Goal: Find specific page/section: Find specific page/section

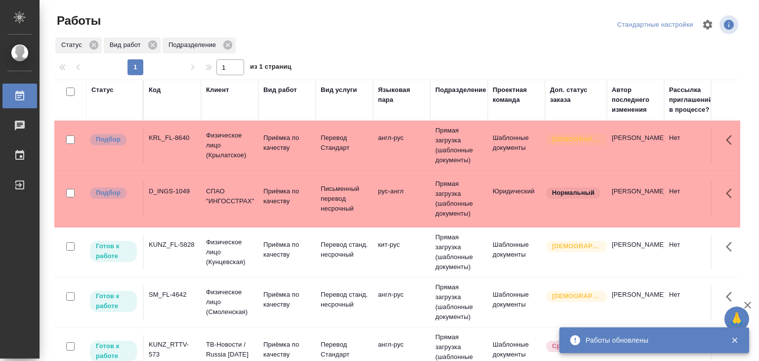
scroll to position [148, 0]
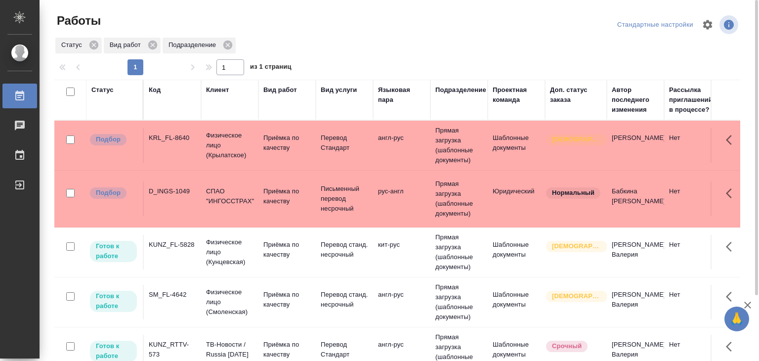
click at [418, 153] on td "англ-рус" at bounding box center [401, 145] width 57 height 35
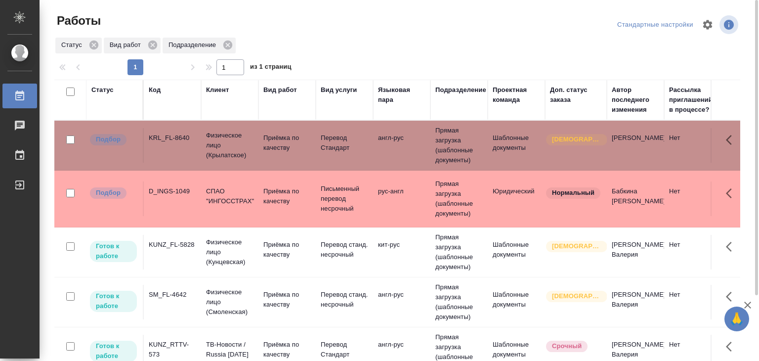
click at [249, 149] on p "Физическое лицо (Крылатское)" at bounding box center [229, 145] width 47 height 30
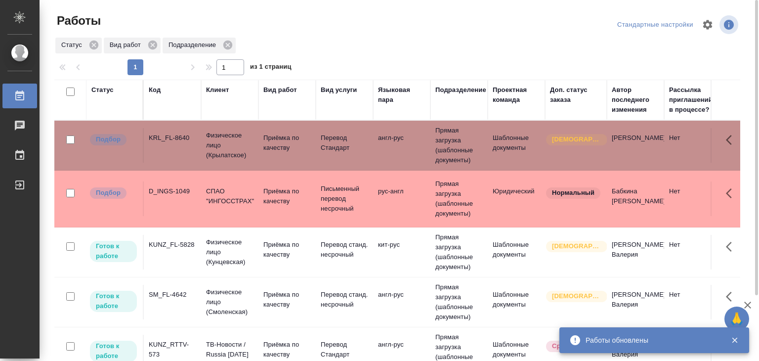
click at [164, 202] on td "D_INGS-1049" at bounding box center [172, 198] width 57 height 35
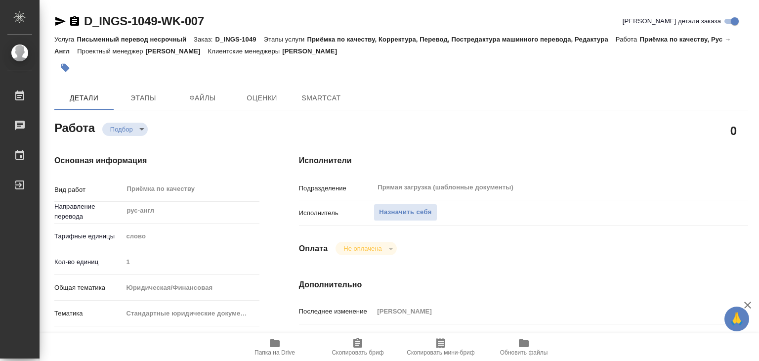
type textarea "x"
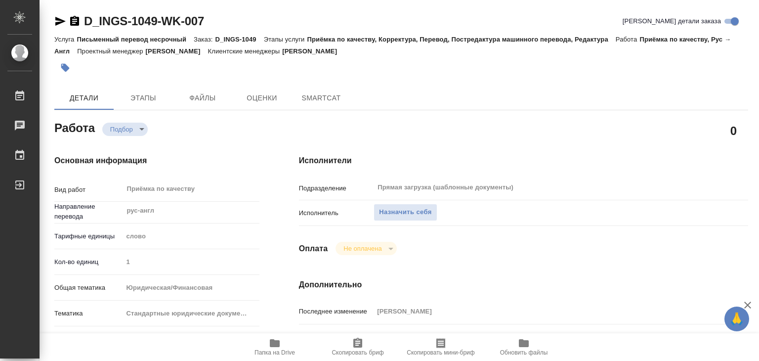
type textarea "x"
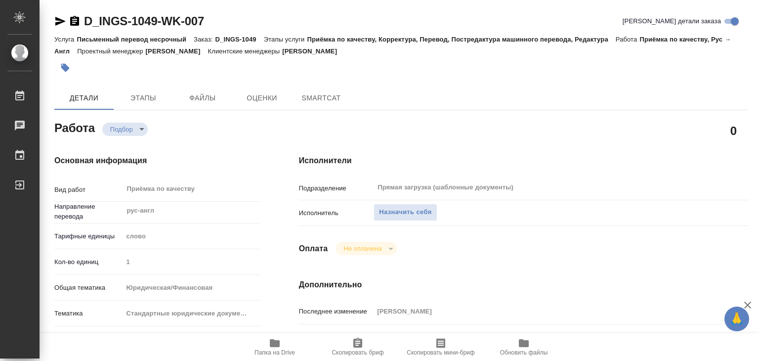
type textarea "x"
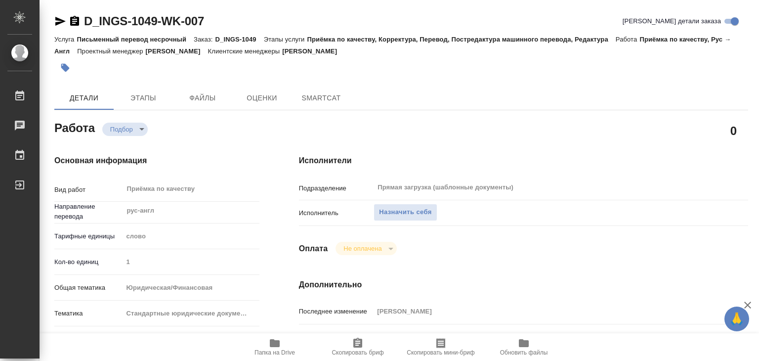
type textarea "x"
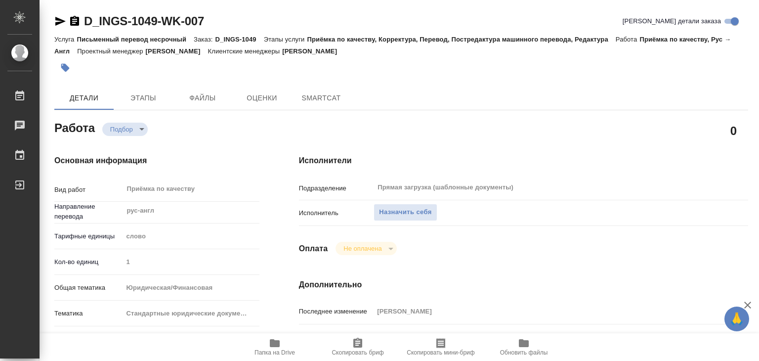
type textarea "x"
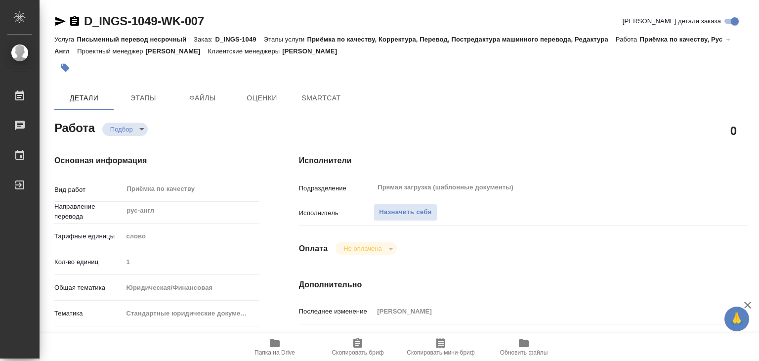
type textarea "x"
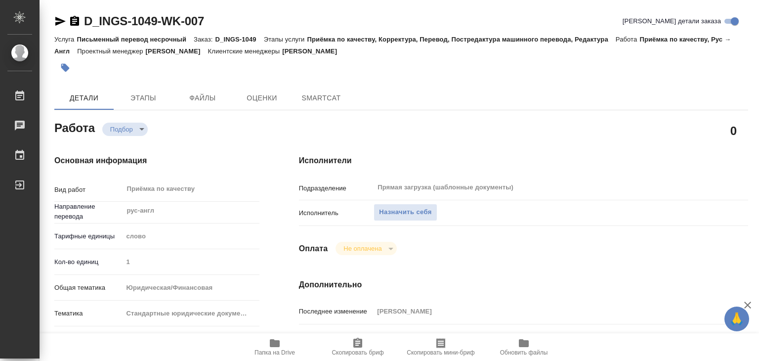
type textarea "x"
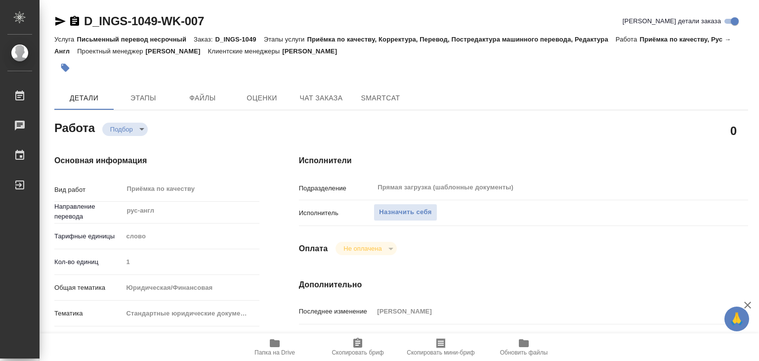
type textarea "x"
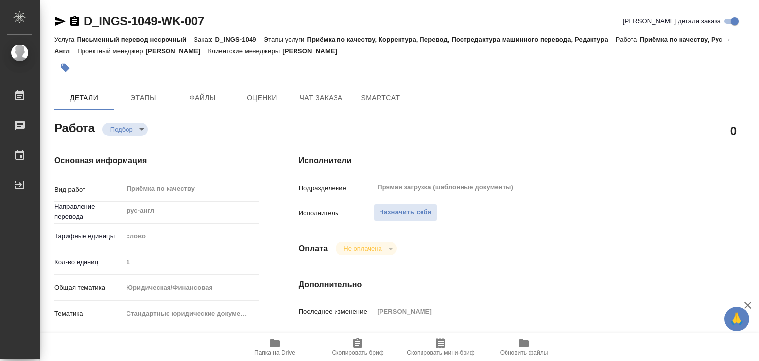
type textarea "x"
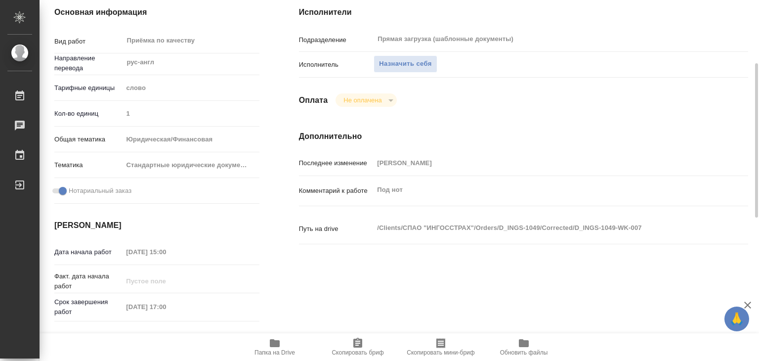
type textarea "x"
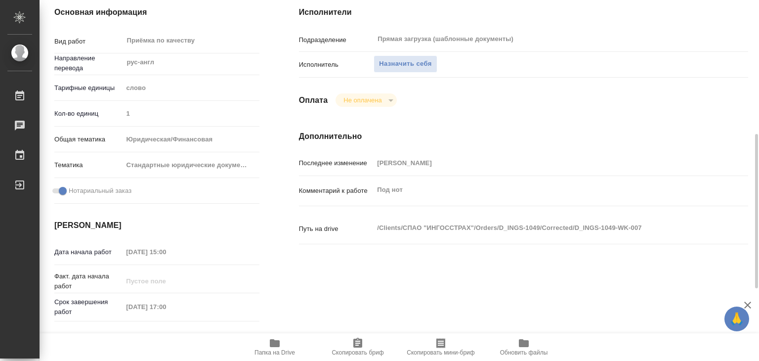
scroll to position [198, 0]
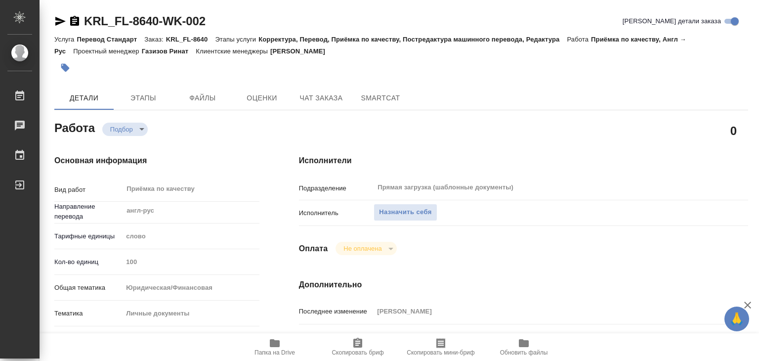
scroll to position [198, 0]
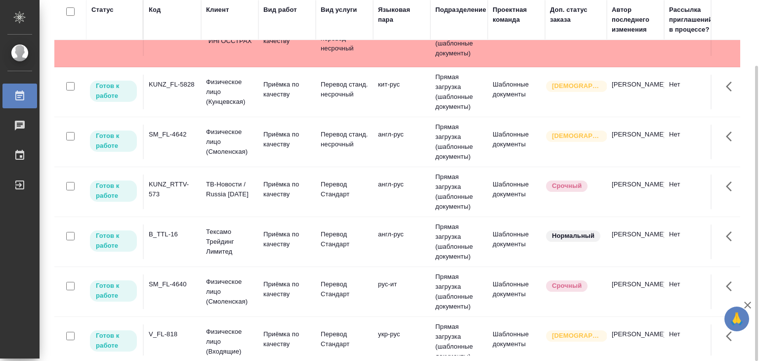
scroll to position [49, 0]
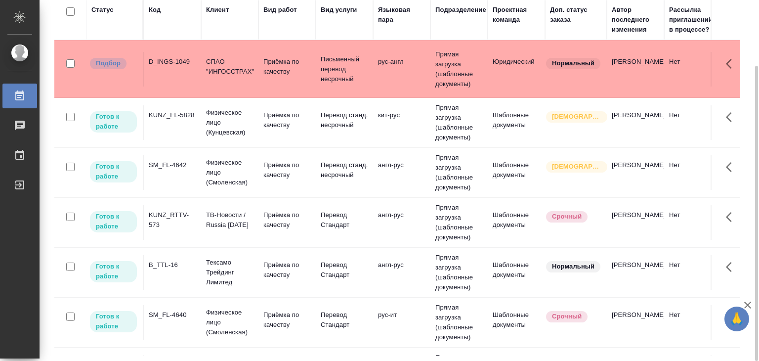
click at [183, 124] on td "KUNZ_FL-5828" at bounding box center [172, 122] width 57 height 35
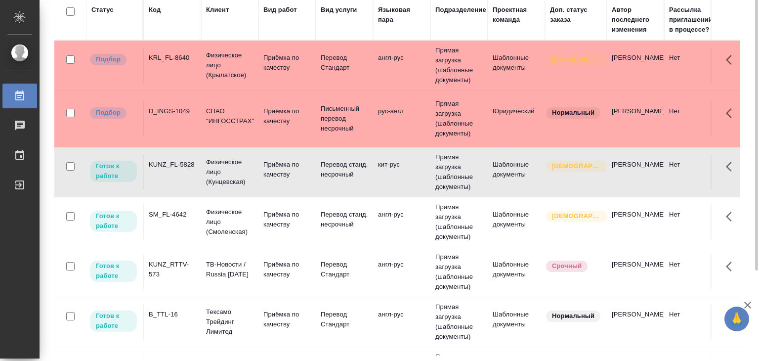
scroll to position [31, 0]
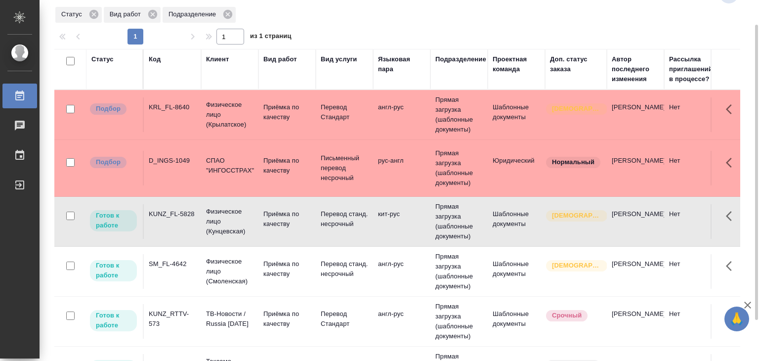
click at [182, 113] on td "KRL_FL-8640" at bounding box center [172, 114] width 57 height 35
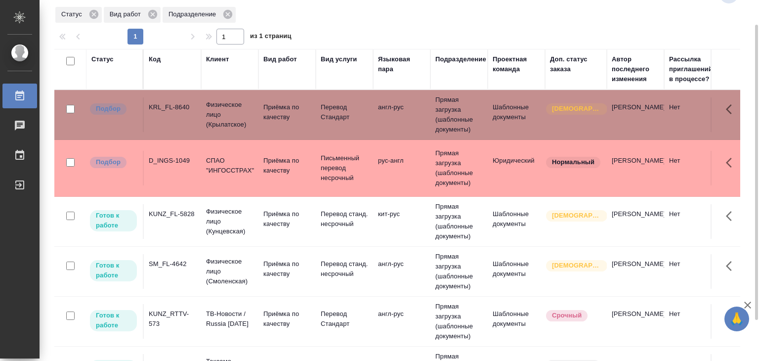
click at [195, 168] on td "D_INGS-1049" at bounding box center [172, 168] width 57 height 35
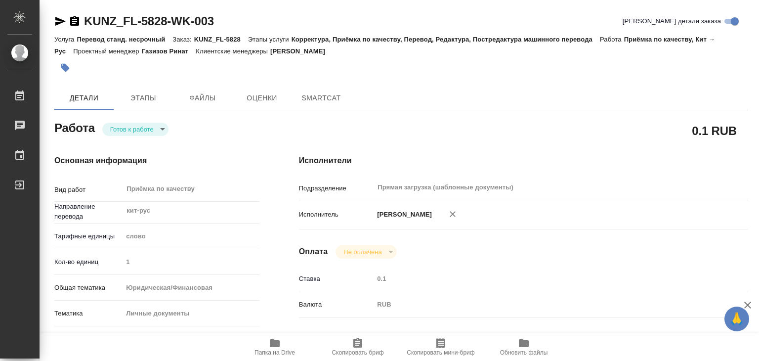
type textarea "x"
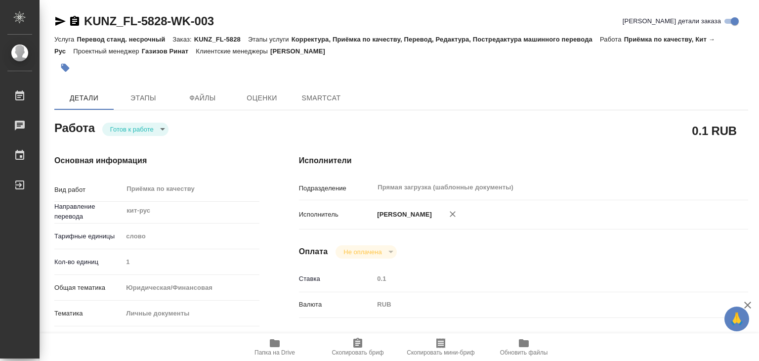
type textarea "x"
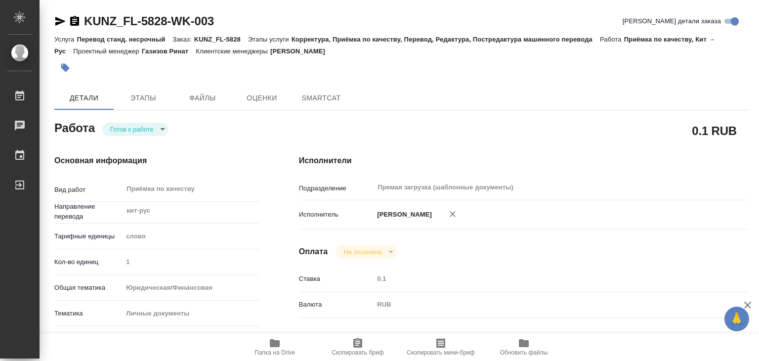
type textarea "x"
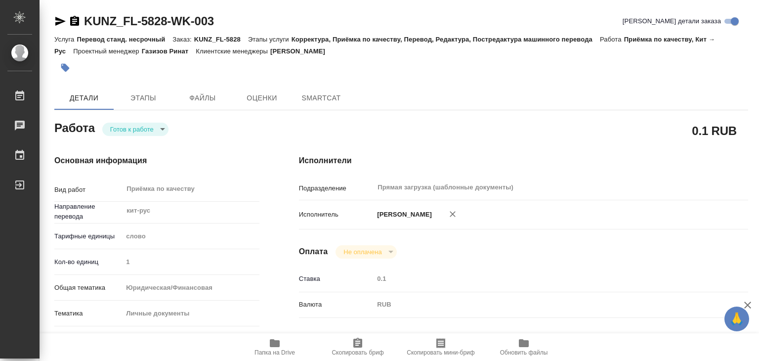
type textarea "x"
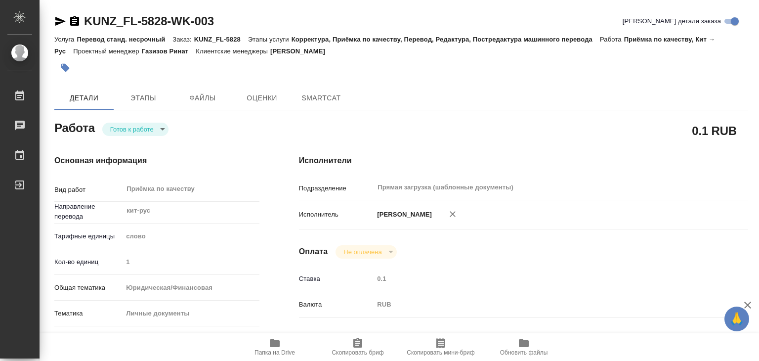
type textarea "x"
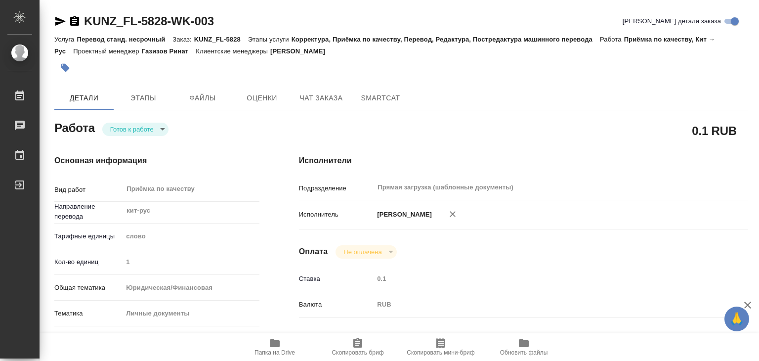
type textarea "x"
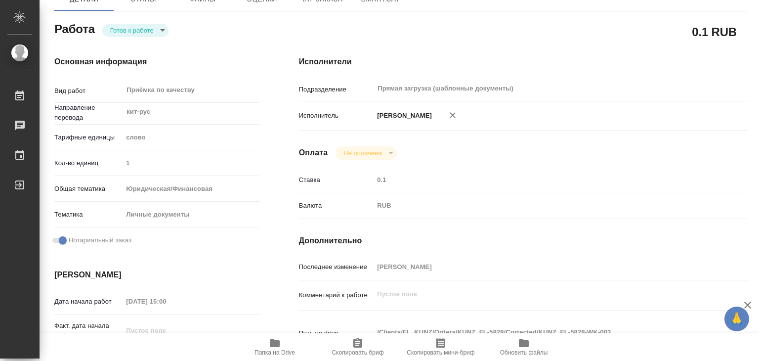
type textarea "x"
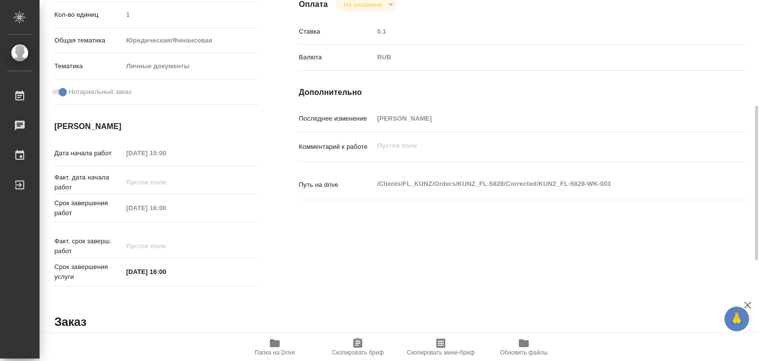
type textarea "x"
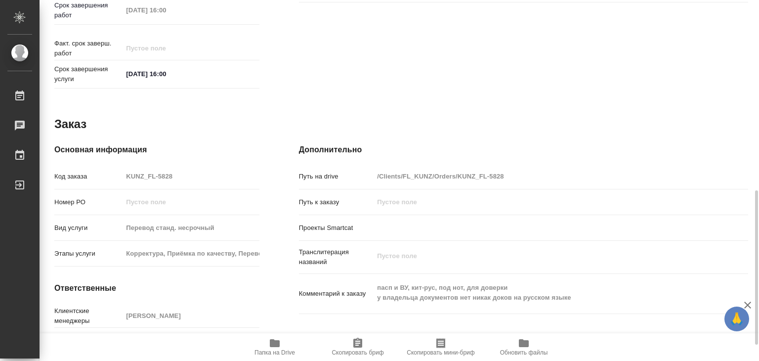
scroll to position [482, 0]
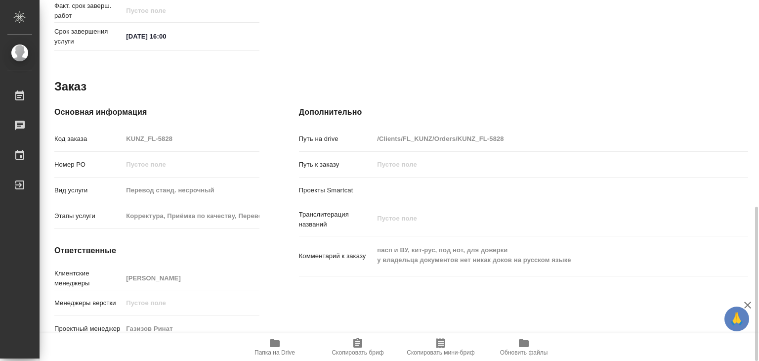
type textarea "x"
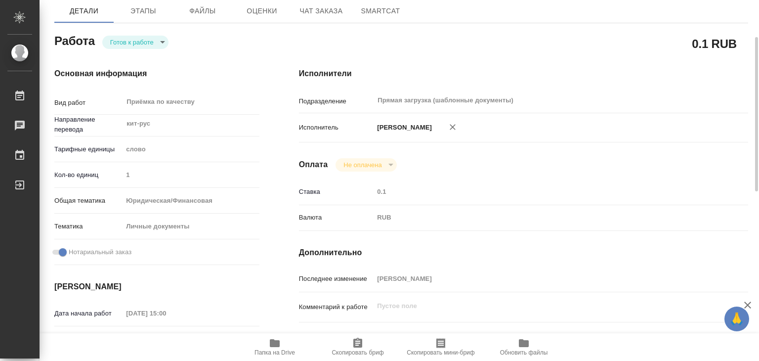
scroll to position [0, 0]
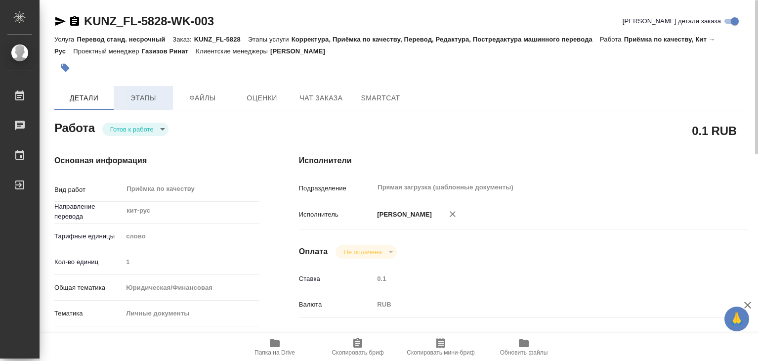
click at [148, 104] on button "Этапы" at bounding box center [143, 98] width 59 height 24
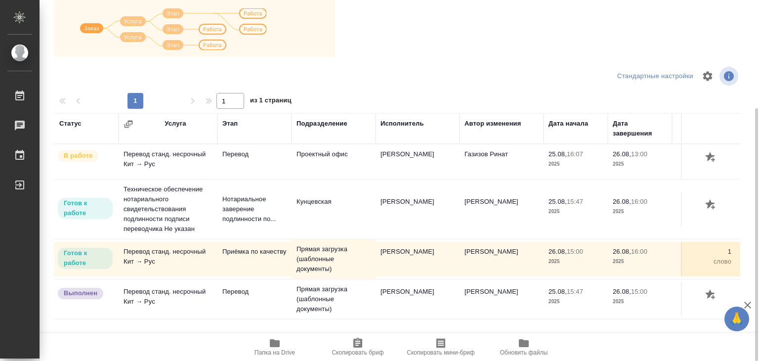
scroll to position [6, 0]
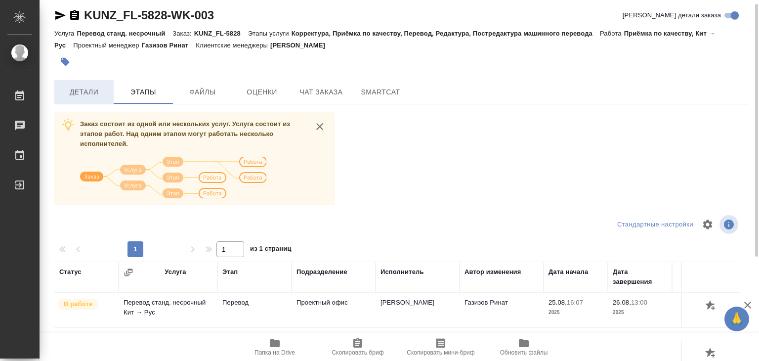
click at [67, 90] on span "Детали" at bounding box center [83, 92] width 47 height 12
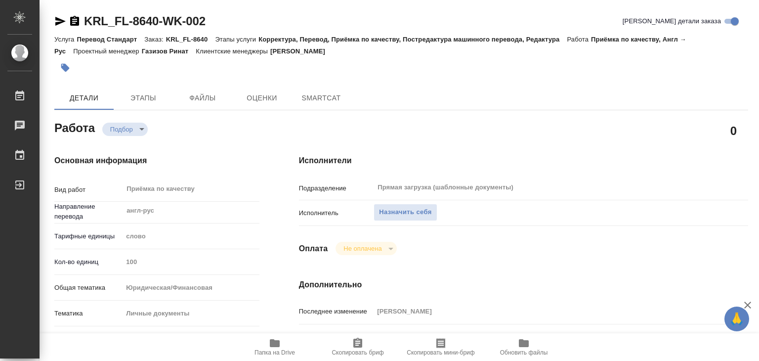
type textarea "x"
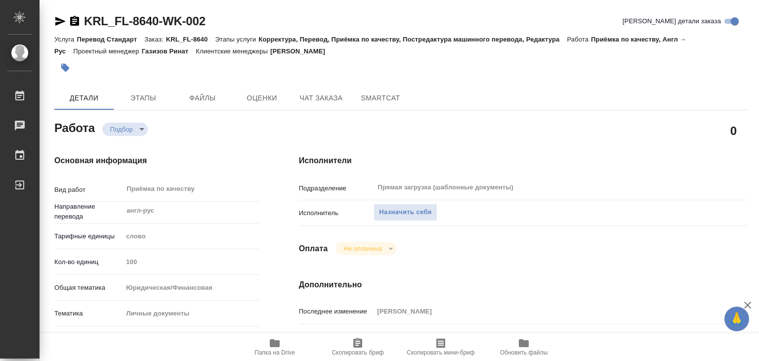
type textarea "x"
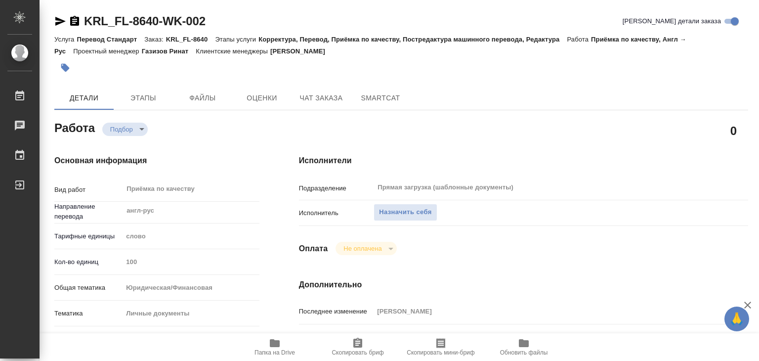
type textarea "x"
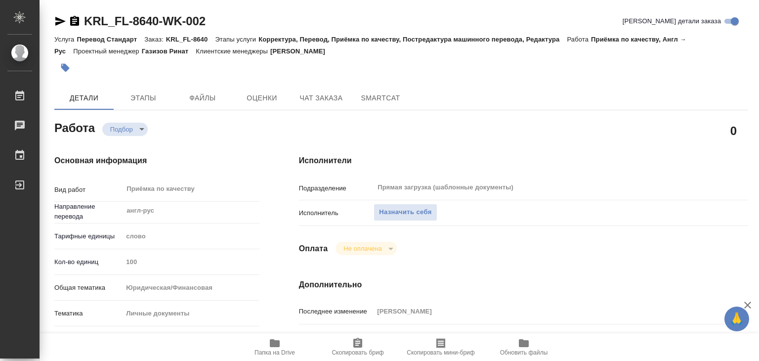
type textarea "x"
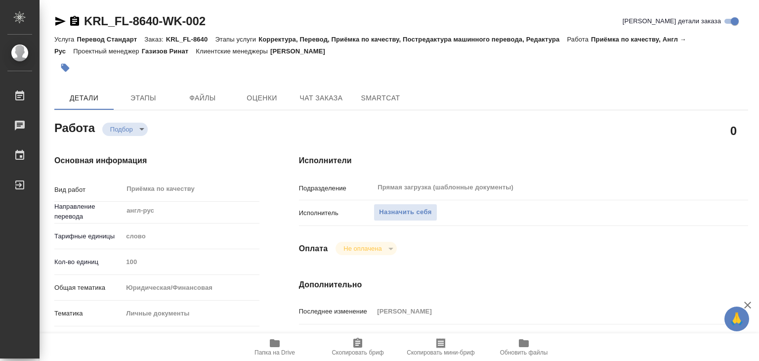
type textarea "x"
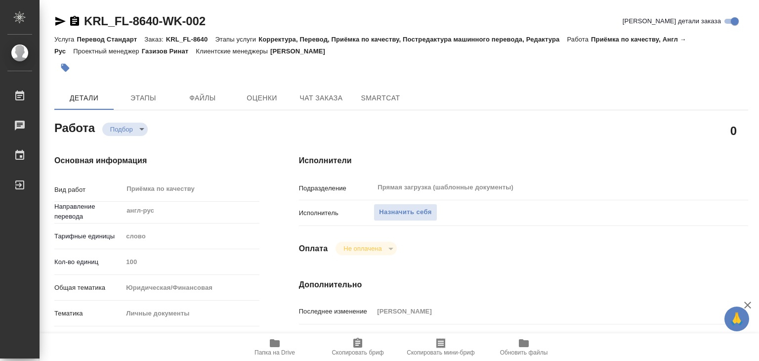
type textarea "x"
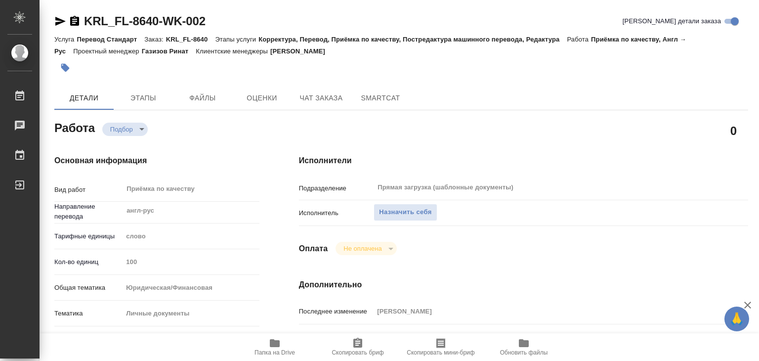
type textarea "x"
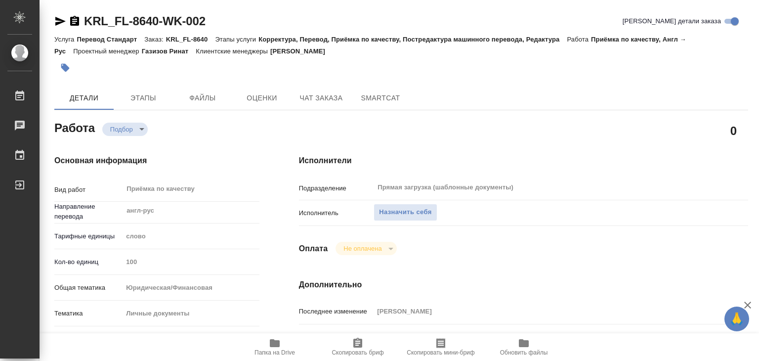
scroll to position [99, 0]
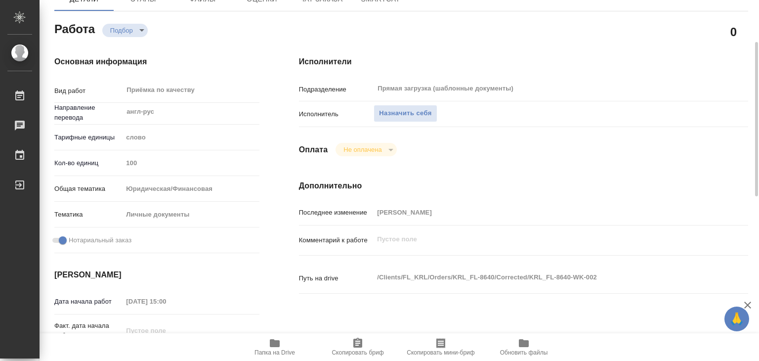
click at [274, 346] on icon "button" at bounding box center [275, 343] width 10 height 8
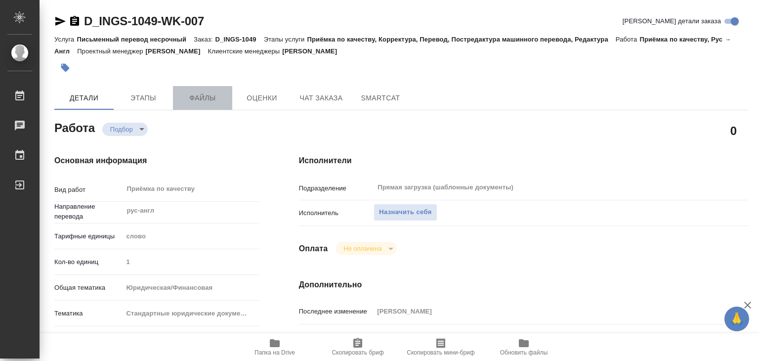
click at [197, 92] on span "Файлы" at bounding box center [202, 98] width 47 height 12
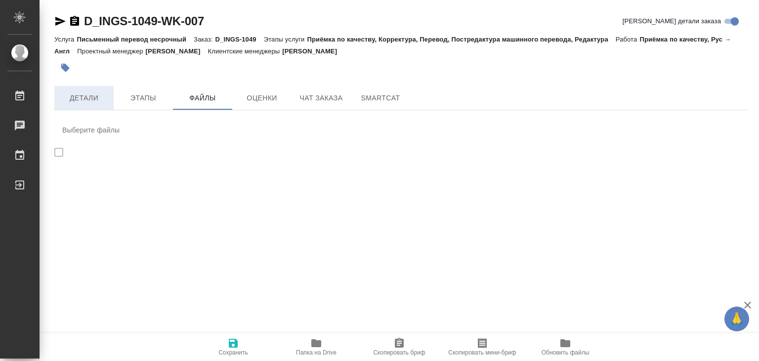
click at [84, 92] on span "Детали" at bounding box center [83, 98] width 47 height 12
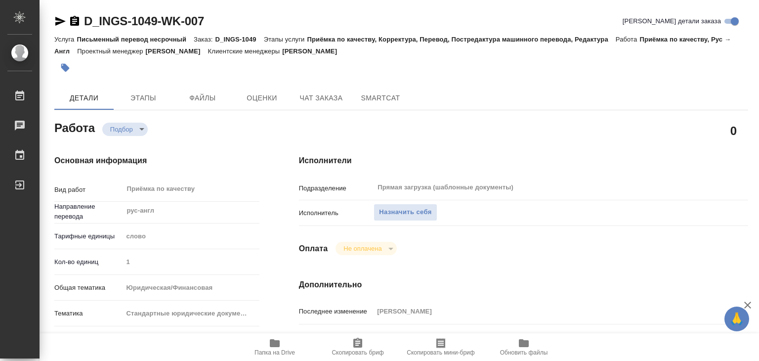
type textarea "x"
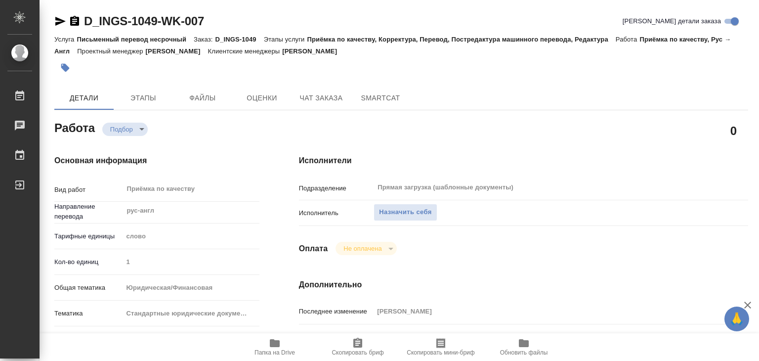
type textarea "x"
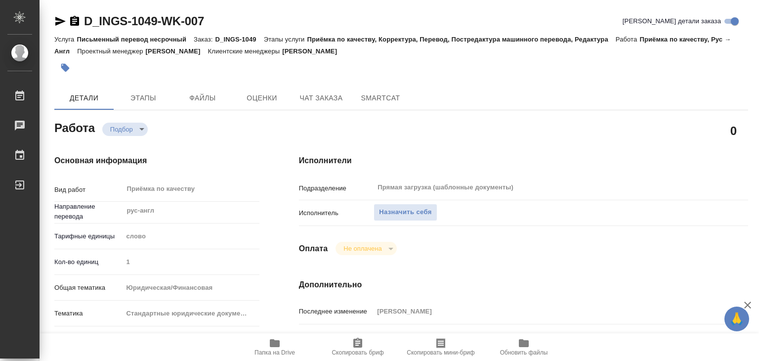
type textarea "x"
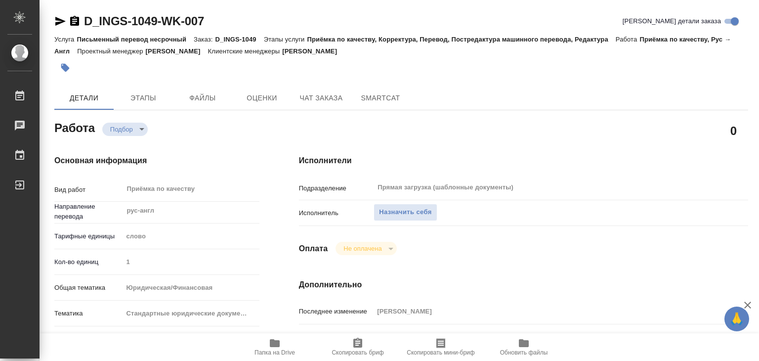
click at [269, 346] on icon "button" at bounding box center [275, 343] width 12 height 12
type textarea "x"
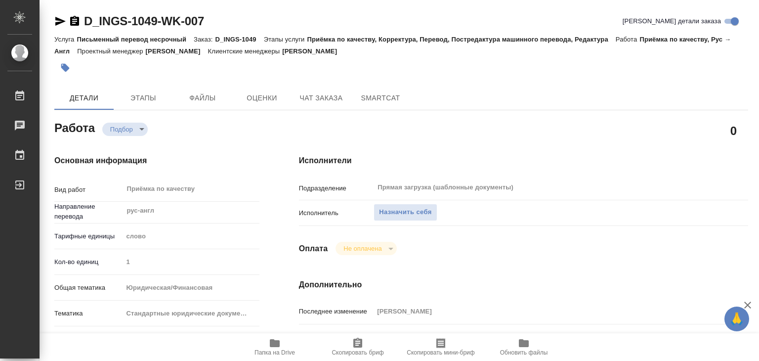
type textarea "x"
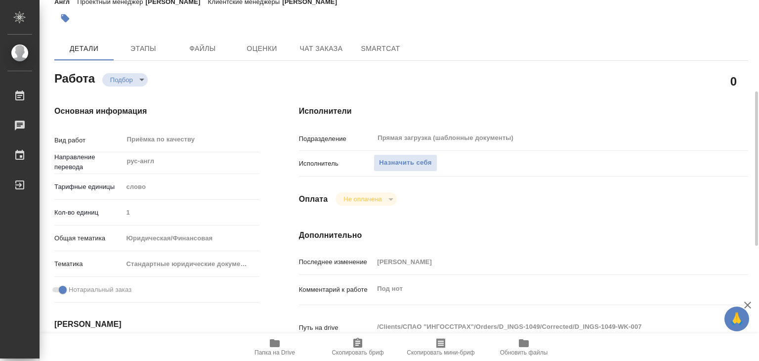
scroll to position [99, 0]
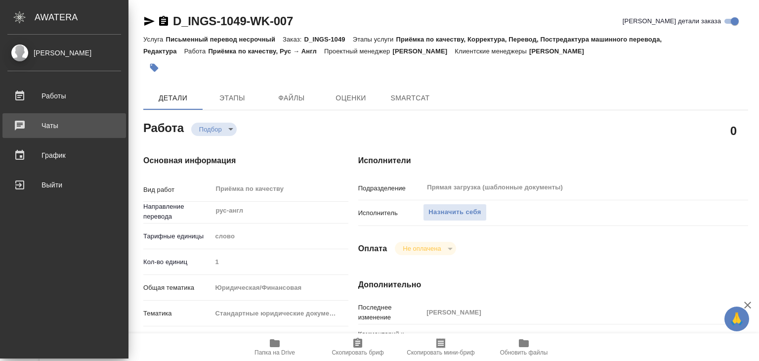
type textarea "x"
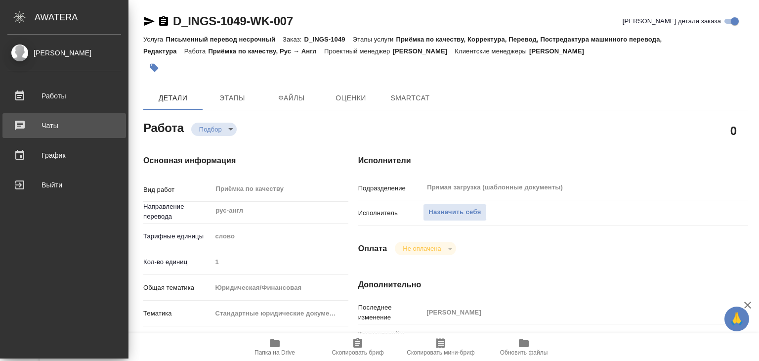
type textarea "x"
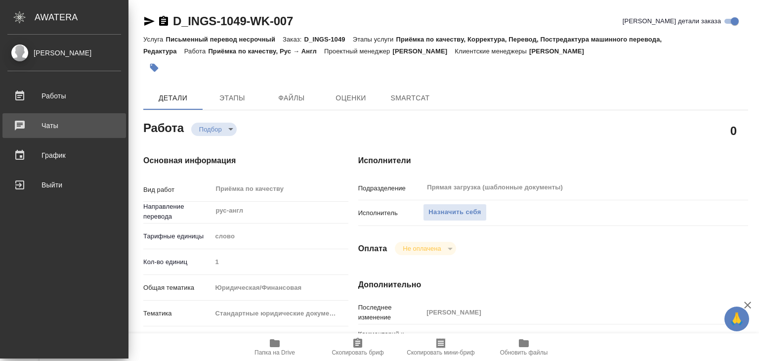
type textarea "x"
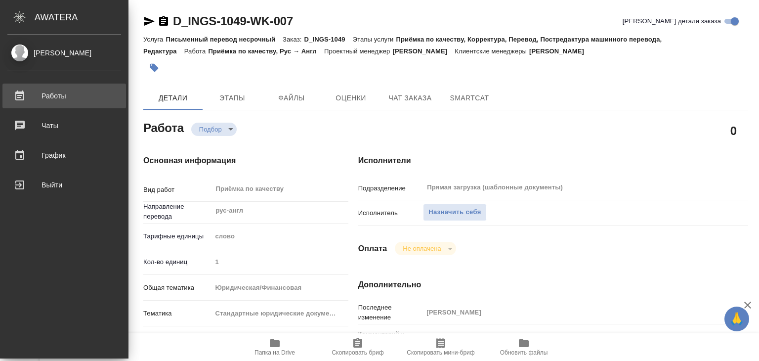
type textarea "x"
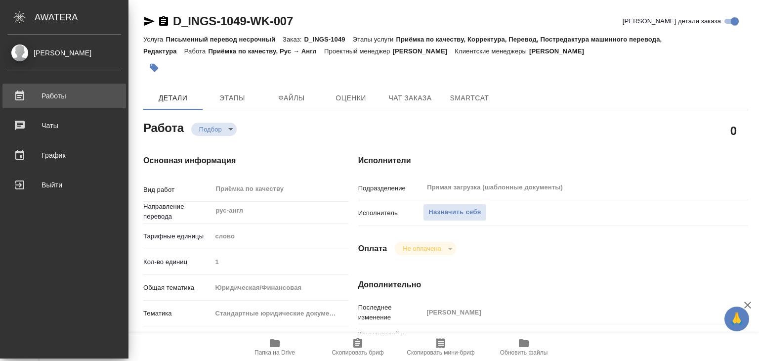
click at [49, 95] on div "Работы" at bounding box center [64, 95] width 114 height 15
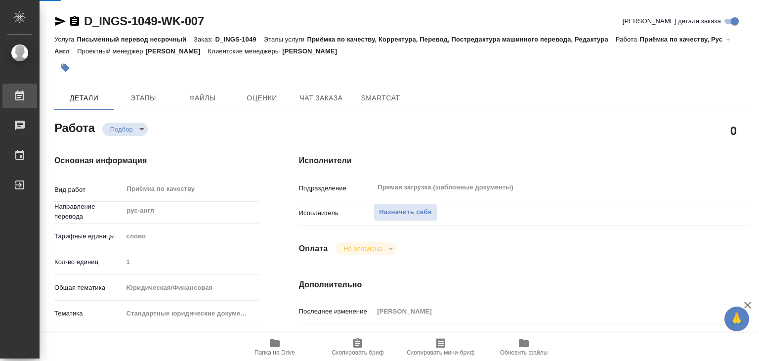
type textarea "x"
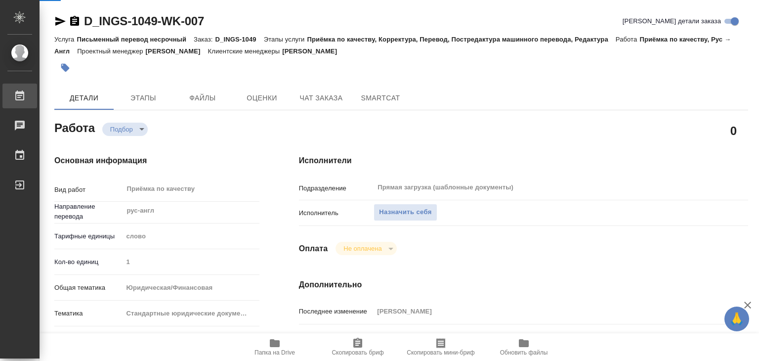
type textarea "x"
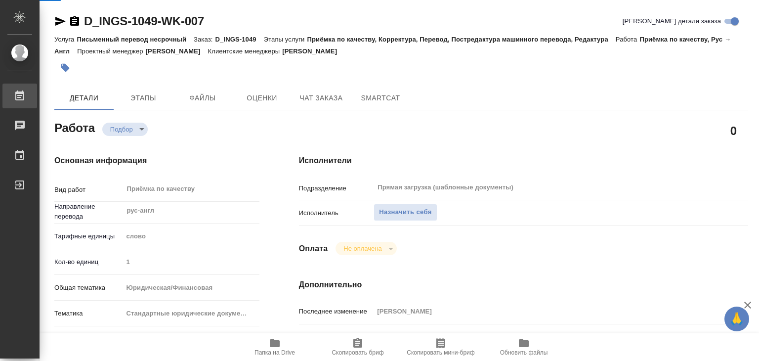
type textarea "x"
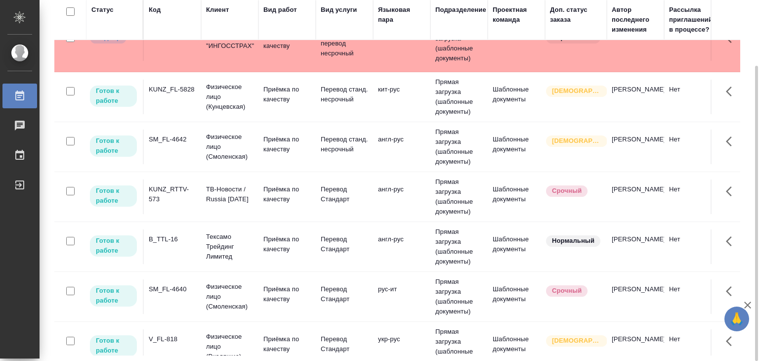
scroll to position [148, 0]
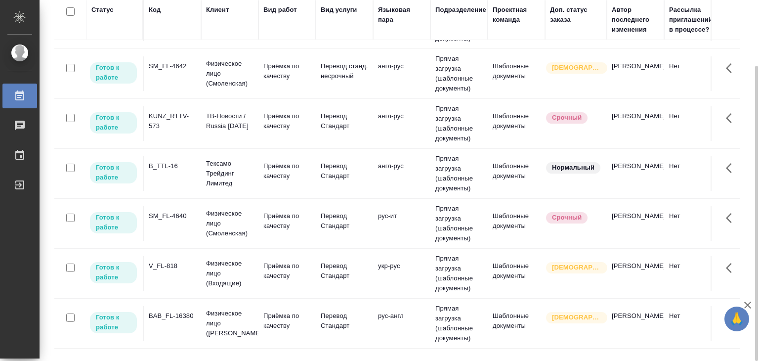
click at [172, 172] on td "B_TTL-16" at bounding box center [172, 173] width 57 height 35
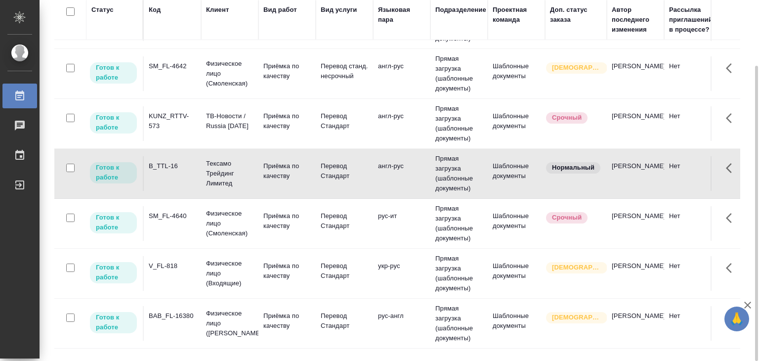
scroll to position [0, 0]
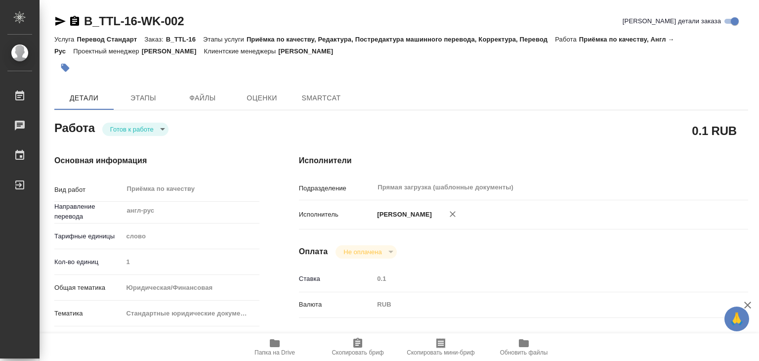
type textarea "x"
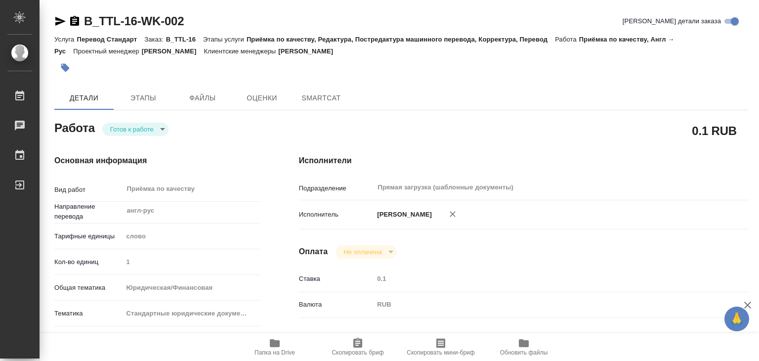
type textarea "x"
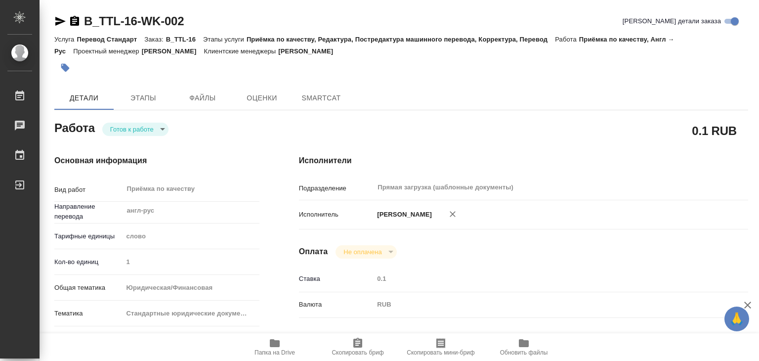
type textarea "x"
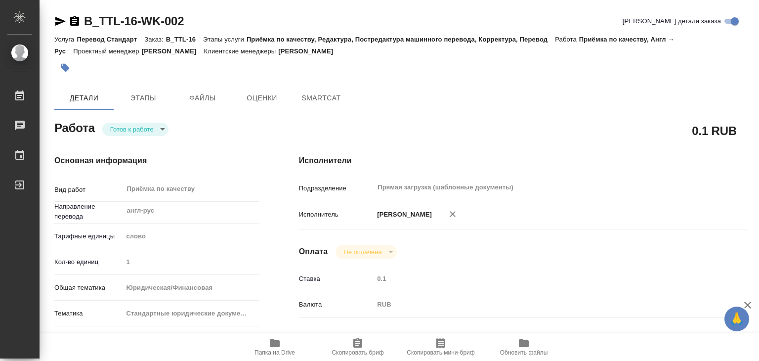
type textarea "x"
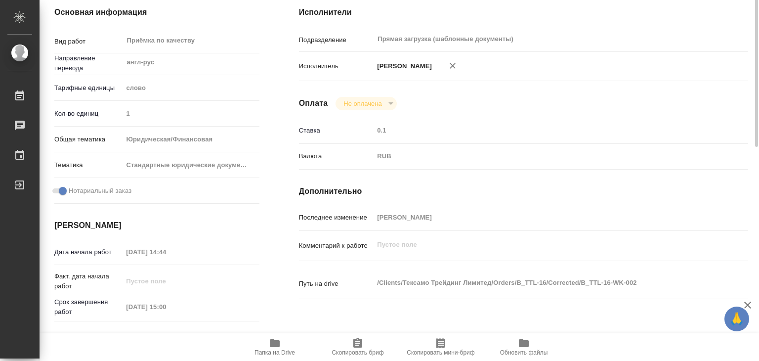
type textarea "x"
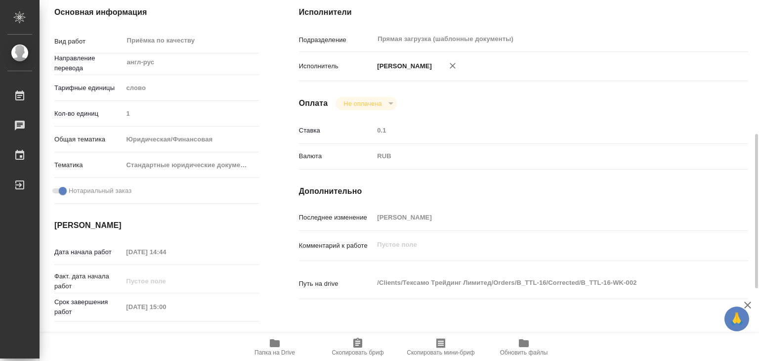
scroll to position [198, 0]
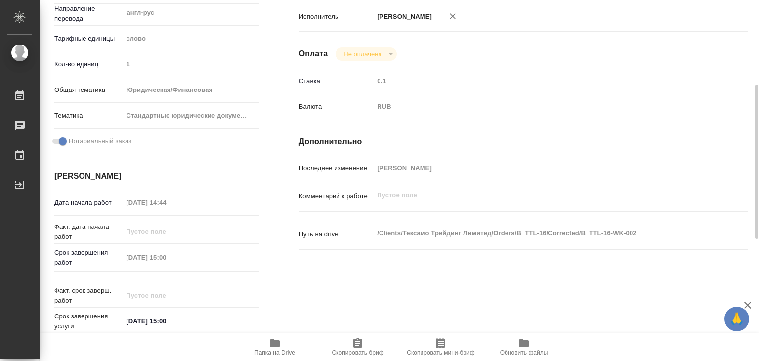
type textarea "x"
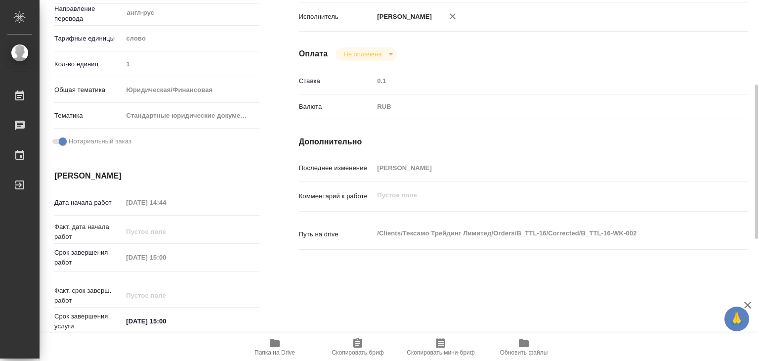
type textarea "x"
